Goal: Information Seeking & Learning: Check status

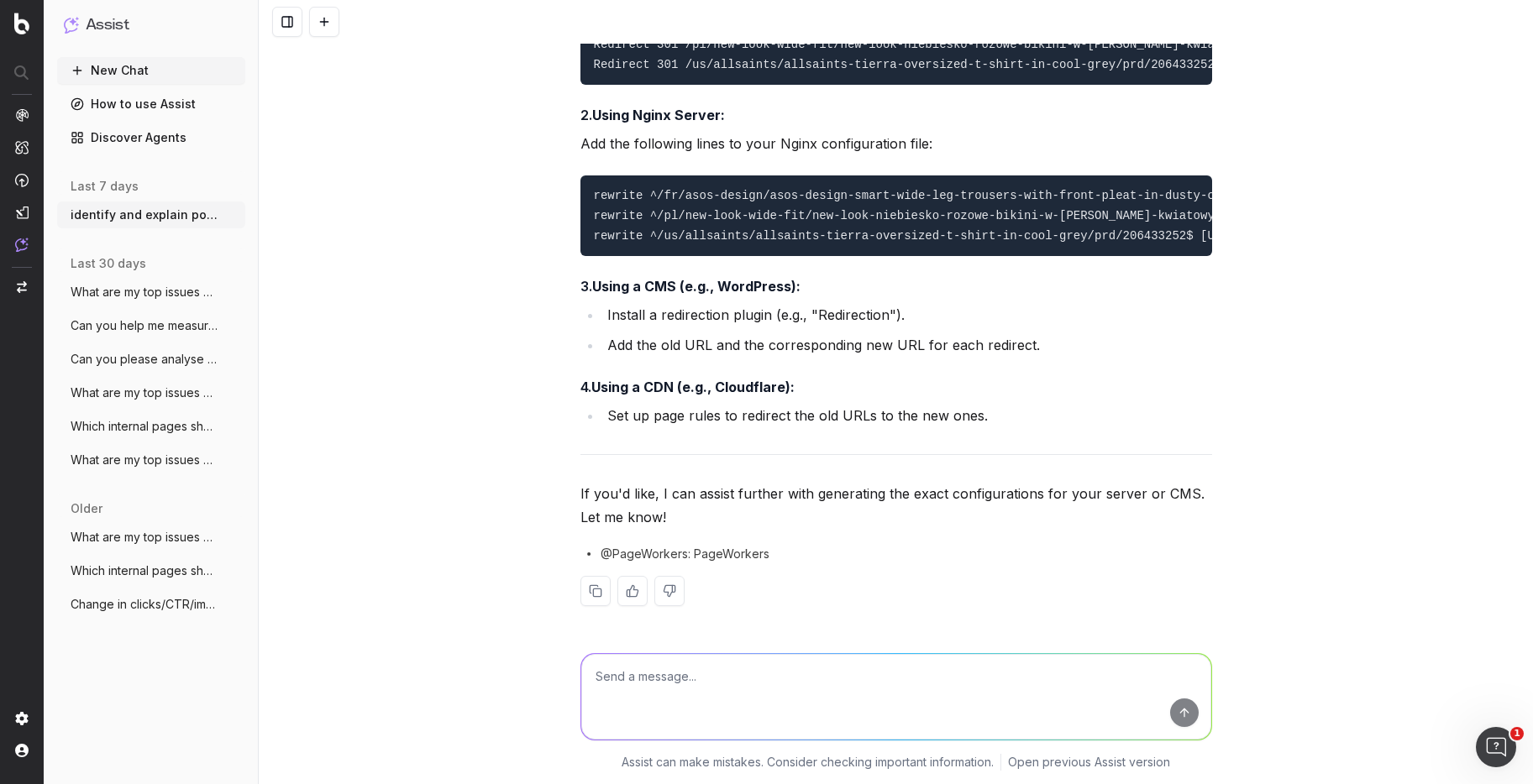
scroll to position [5761, 0]
